Goal: Find specific page/section: Locate a particular part of the current website

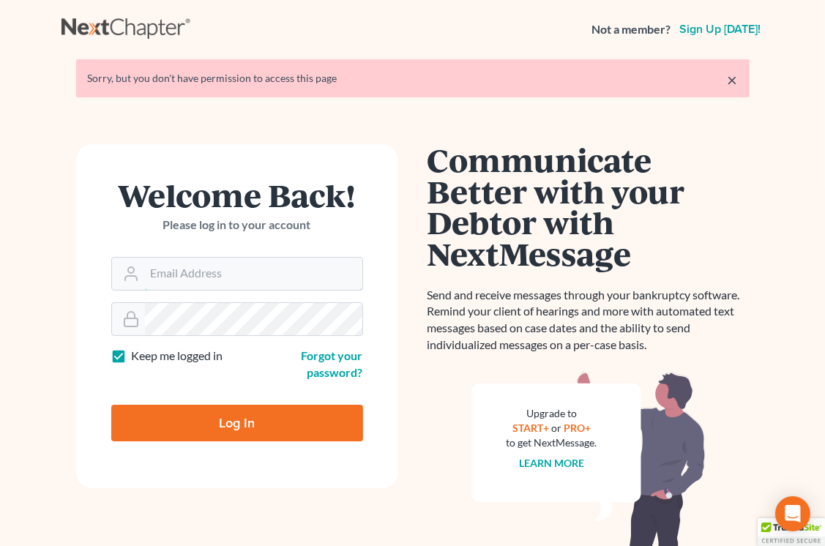
type input "[EMAIL_ADDRESS][DOMAIN_NAME]"
click at [250, 426] on input "Log In" at bounding box center [237, 423] width 252 height 37
type input "Thinking..."
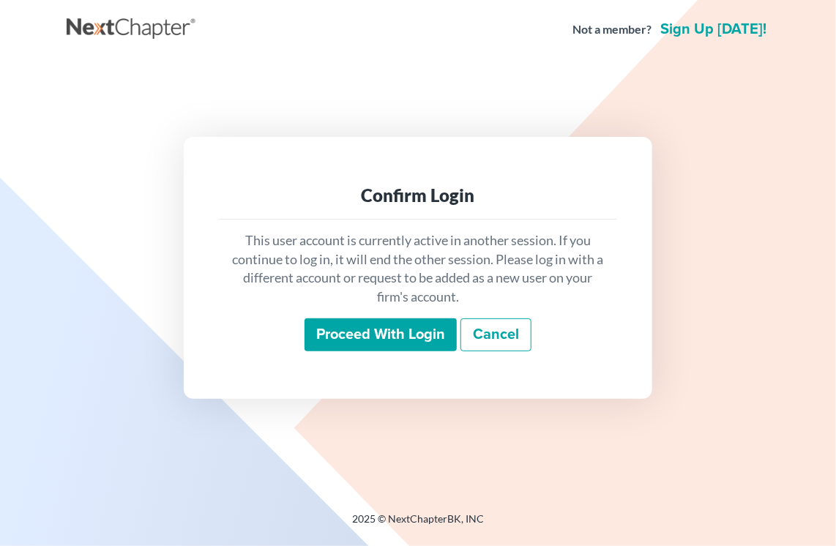
click at [398, 335] on input "Proceed with login" at bounding box center [381, 336] width 152 height 34
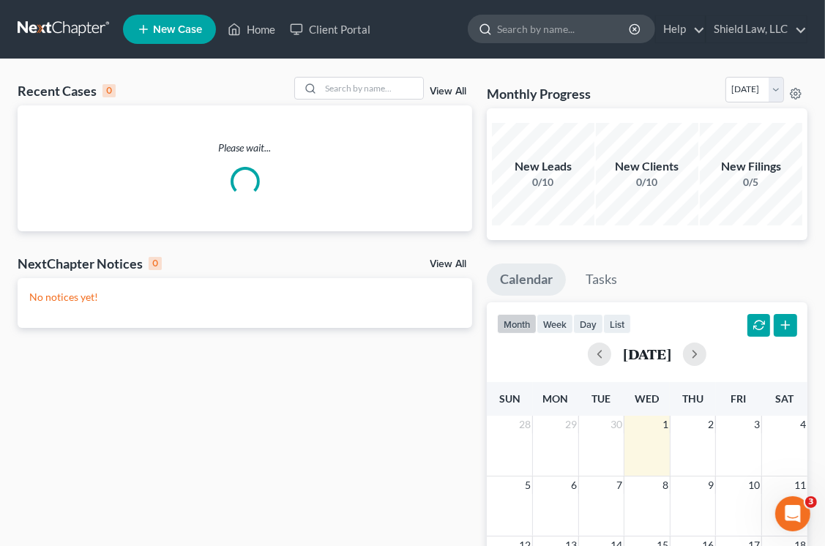
click at [587, 31] on input "search" at bounding box center [564, 28] width 134 height 27
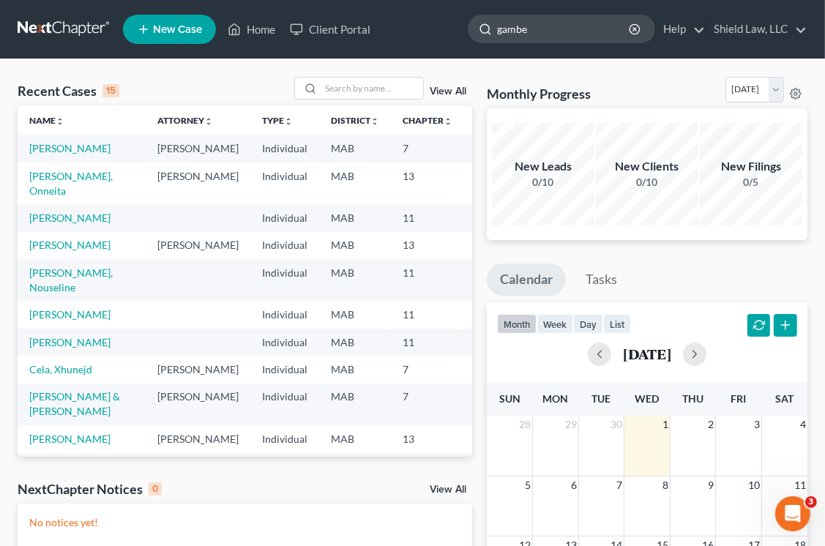
type input "gamber"
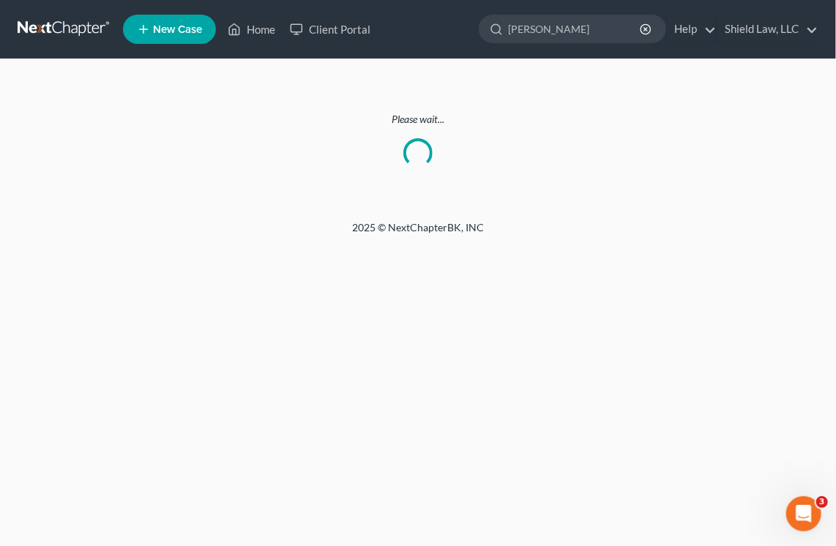
click at [691, 305] on div "Home New Case Client Portal Shield Law, LLC nick@shieldlaw.com My Account Setti…" at bounding box center [418, 273] width 836 height 546
click at [568, 22] on input "gamber" at bounding box center [575, 28] width 134 height 27
click at [539, 37] on input "search" at bounding box center [575, 28] width 134 height 27
type input "brittany"
click at [265, 24] on link "Home" at bounding box center [251, 29] width 62 height 26
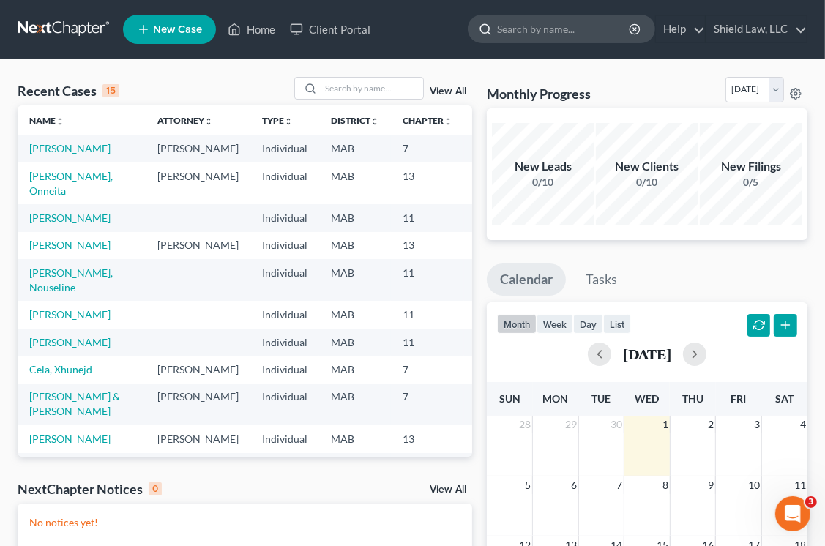
click at [562, 29] on input "search" at bounding box center [564, 28] width 134 height 27
type input "brittany"
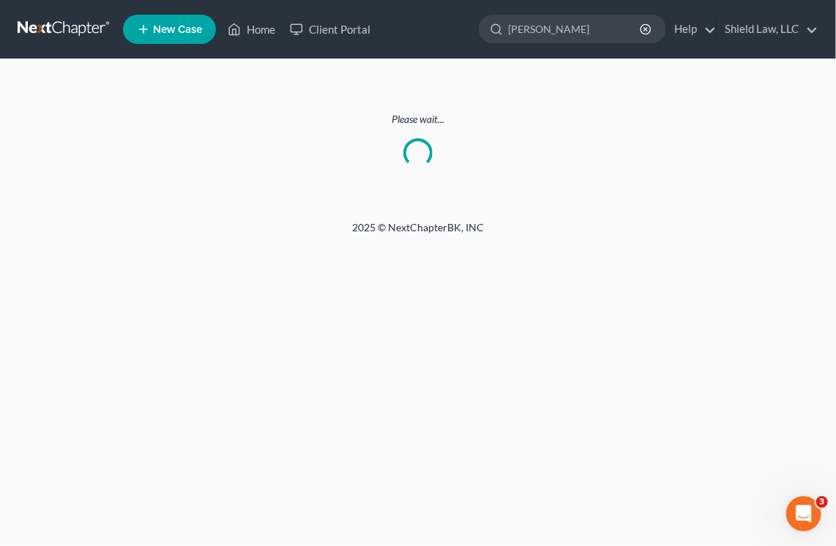
click at [557, 44] on ul "New Case Home Client Portal brittany - No Result - See all results Or Press Ent…" at bounding box center [471, 29] width 696 height 38
click at [565, 29] on input "brittany" at bounding box center [575, 28] width 134 height 27
click at [255, 29] on link "Home" at bounding box center [251, 29] width 62 height 26
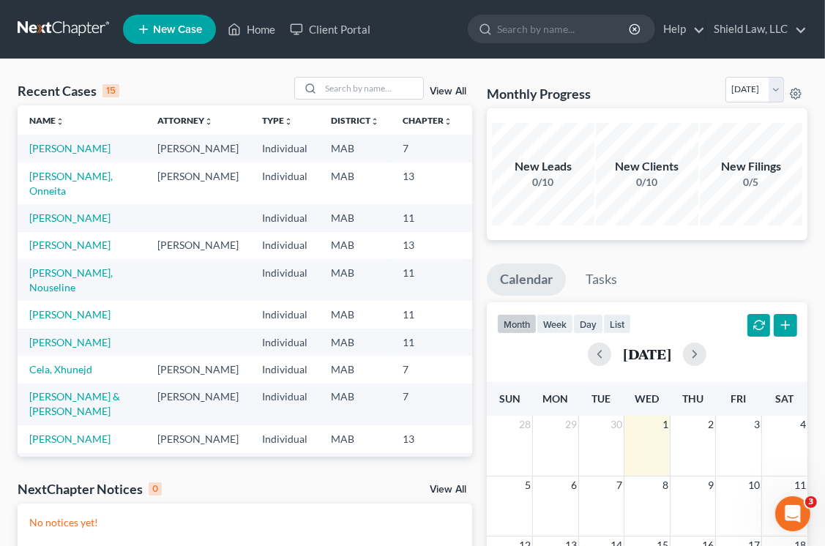
click at [446, 91] on link "View All" at bounding box center [448, 91] width 37 height 10
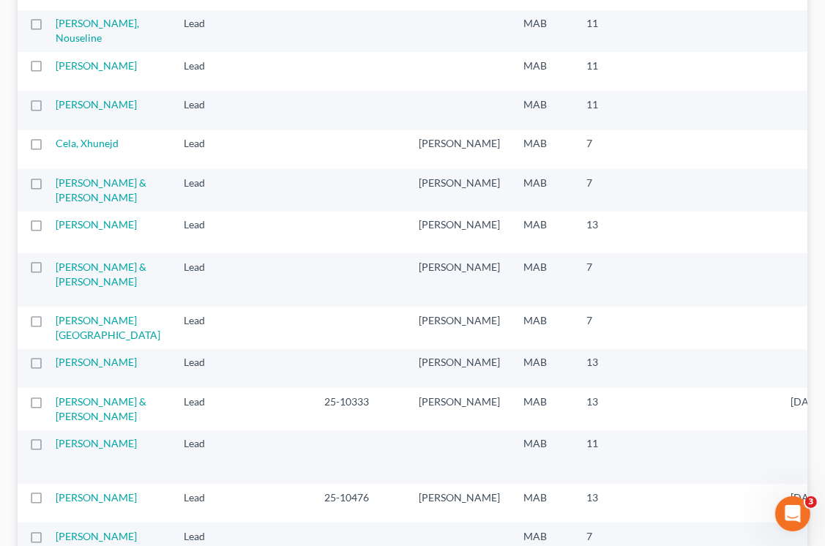
scroll to position [513, 0]
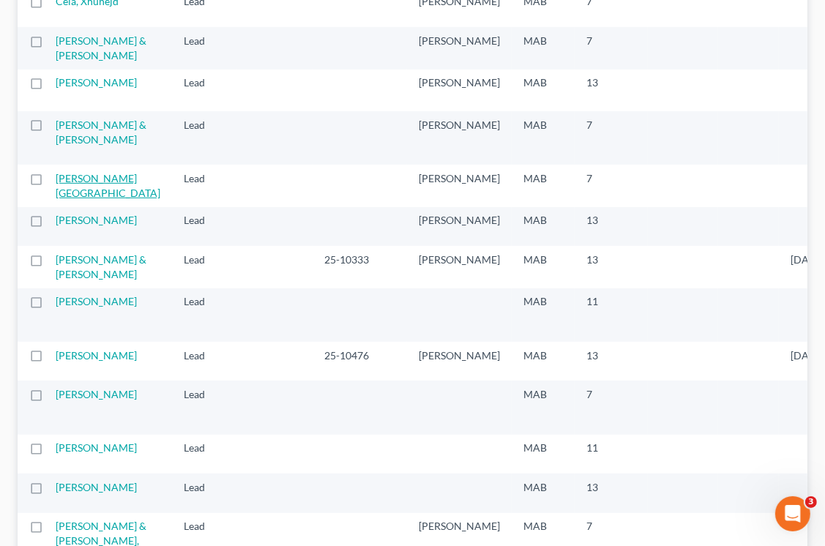
click at [78, 199] on link "Gamber, Brittany" at bounding box center [108, 185] width 105 height 27
